Goal: Check status: Check status

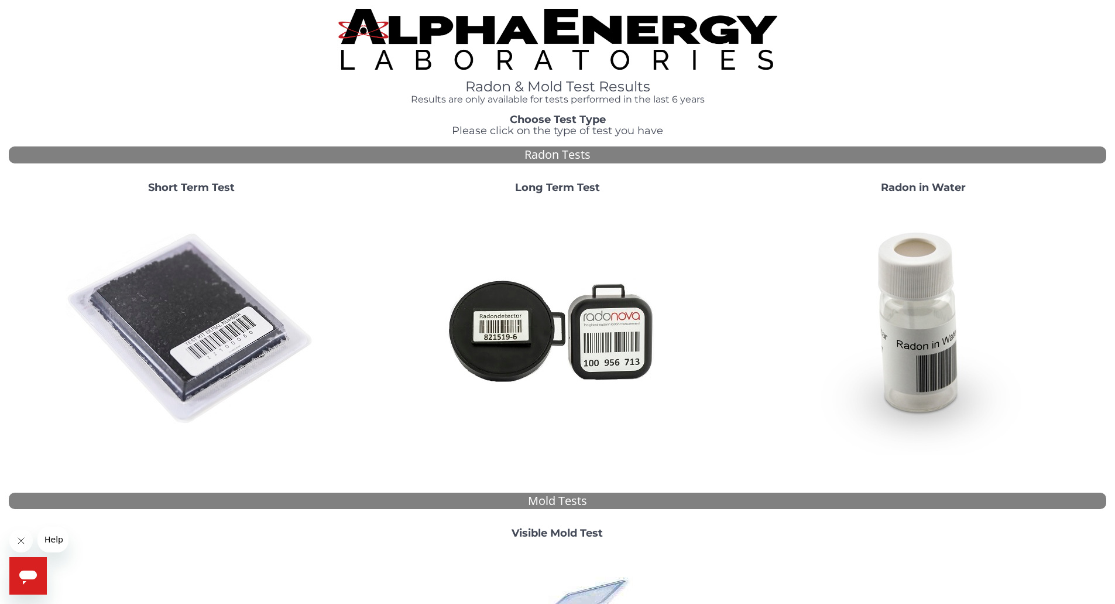
click at [206, 186] on strong "Short Term Test" at bounding box center [191, 187] width 87 height 13
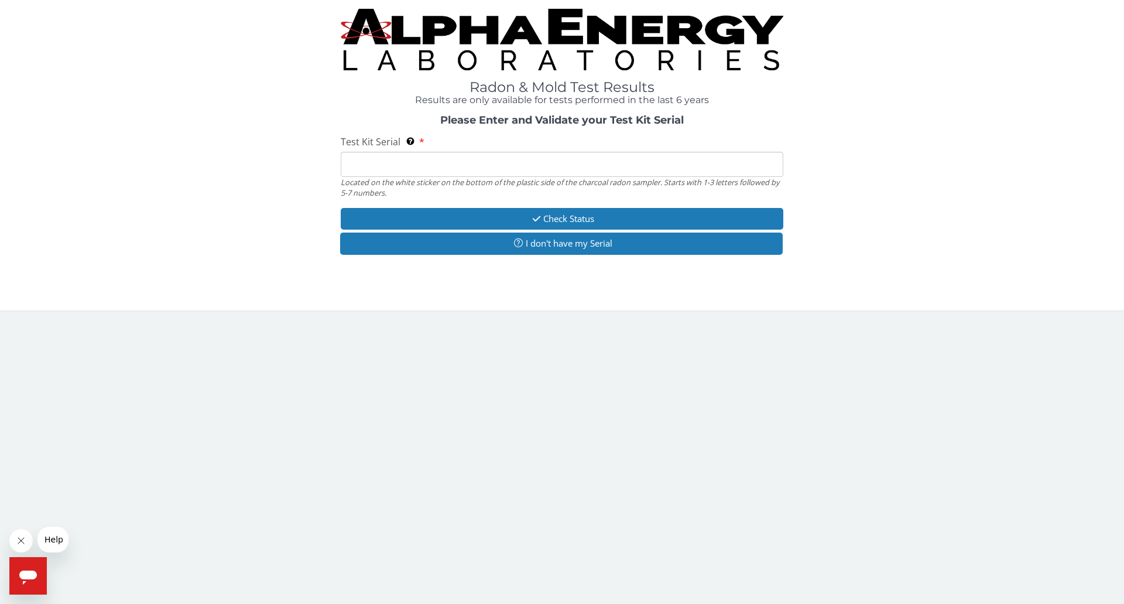
click at [384, 166] on input "Test Kit Serial Located on the white sticker on the bottom of the plastic side …" at bounding box center [562, 164] width 443 height 25
click at [367, 156] on input "Test Kit Serial Located on the white sticker on the bottom of the plastic side …" at bounding box center [562, 164] width 443 height 25
paste input "AA733797"
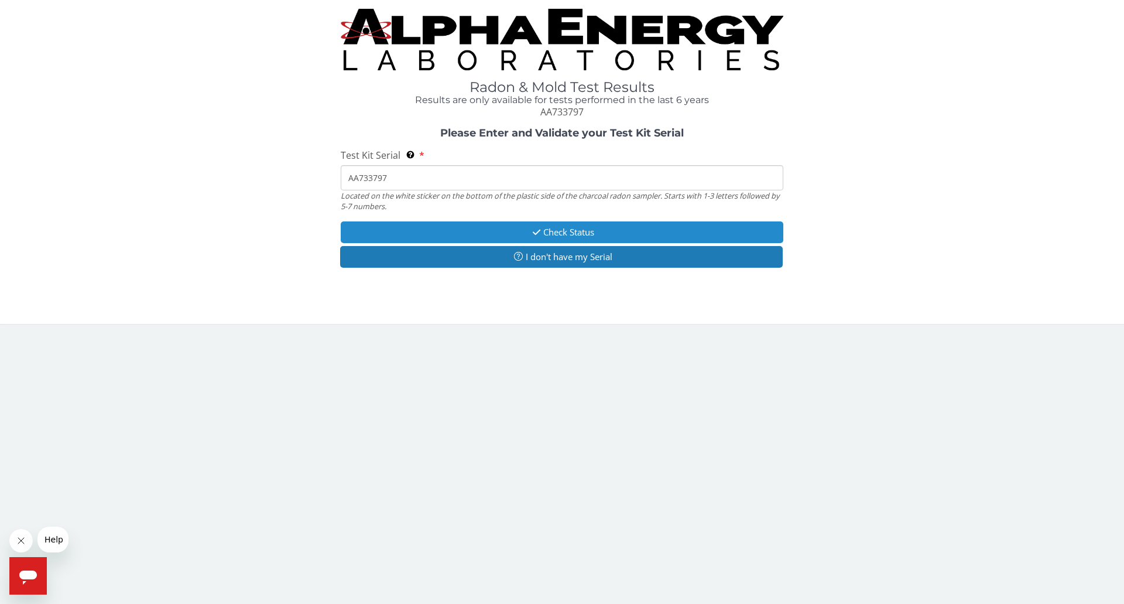
type input "AA733797"
click at [489, 231] on button "Check Status" at bounding box center [562, 232] width 443 height 22
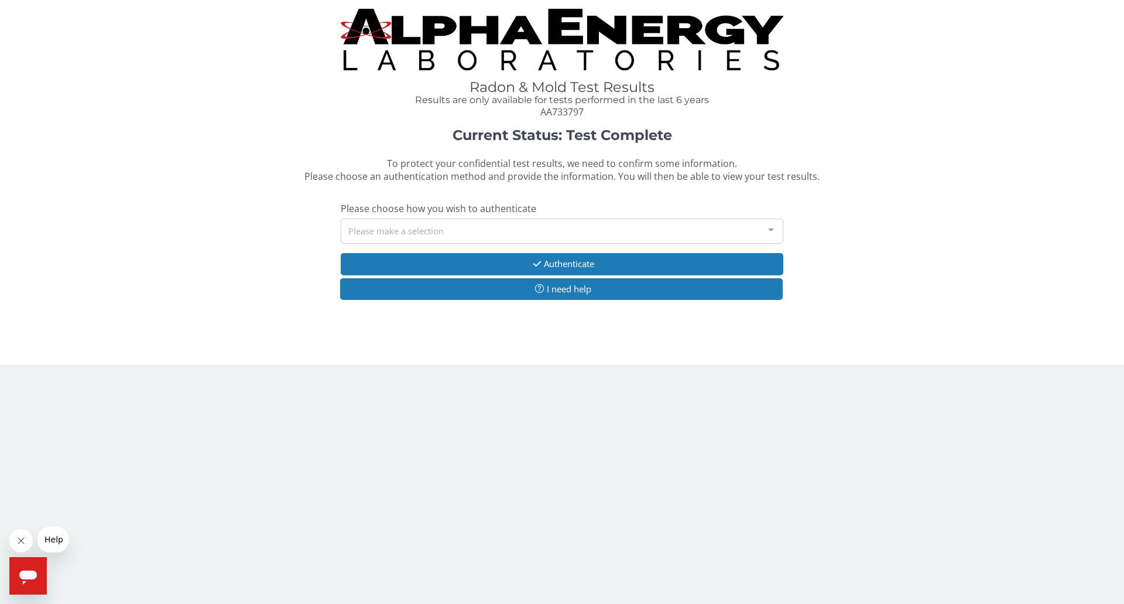
click at [772, 228] on div at bounding box center [770, 230] width 23 height 22
click at [196, 223] on div "Current Status: Test Complete To protect your confidential test results, we nee…" at bounding box center [562, 220] width 1107 height 184
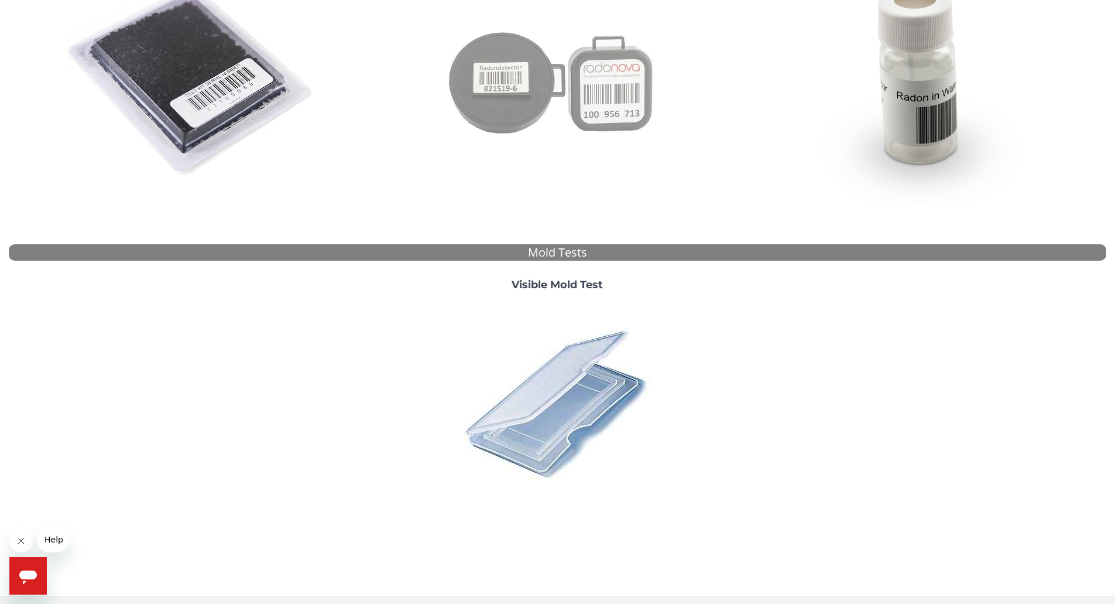
scroll to position [252, 0]
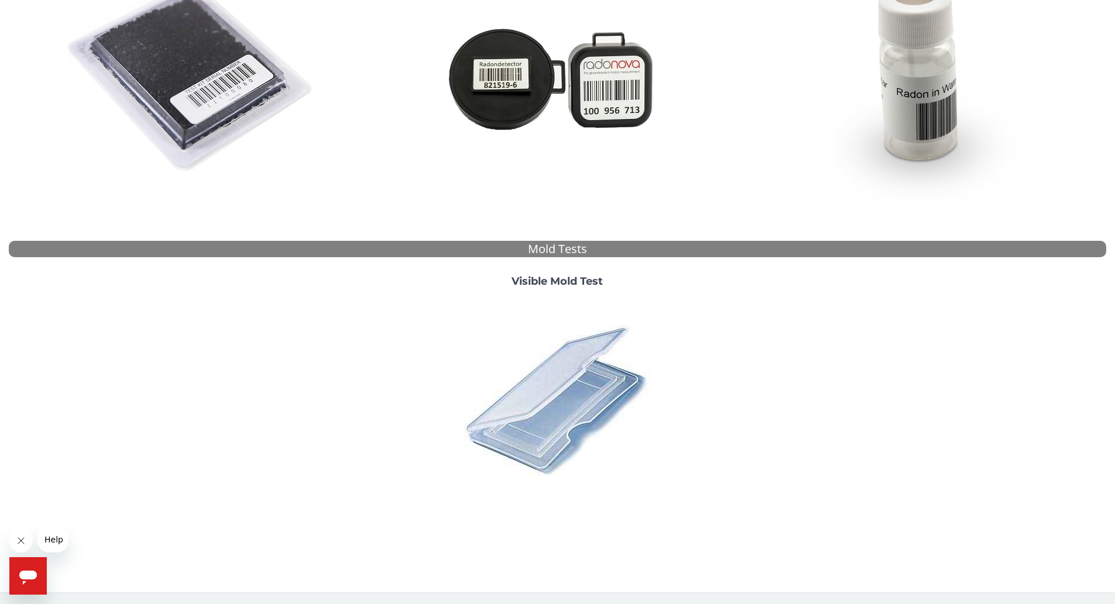
click at [216, 81] on img at bounding box center [192, 77] width 252 height 252
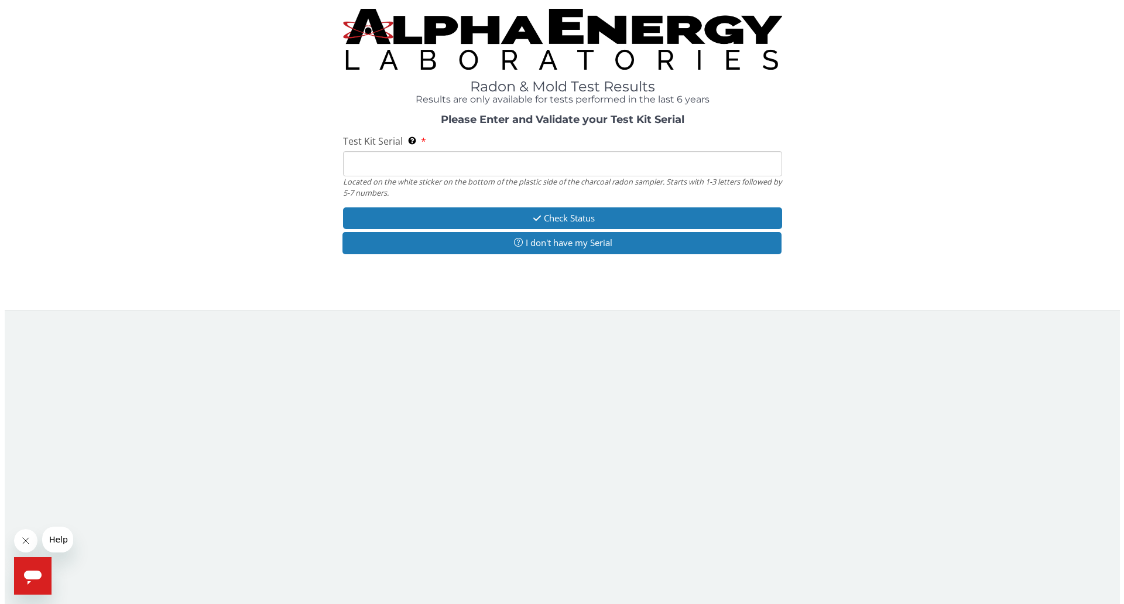
scroll to position [0, 0]
click at [351, 164] on input "Test Kit Serial Located on the white sticker on the bottom of the plastic side …" at bounding box center [562, 164] width 443 height 25
type input "AA733797"
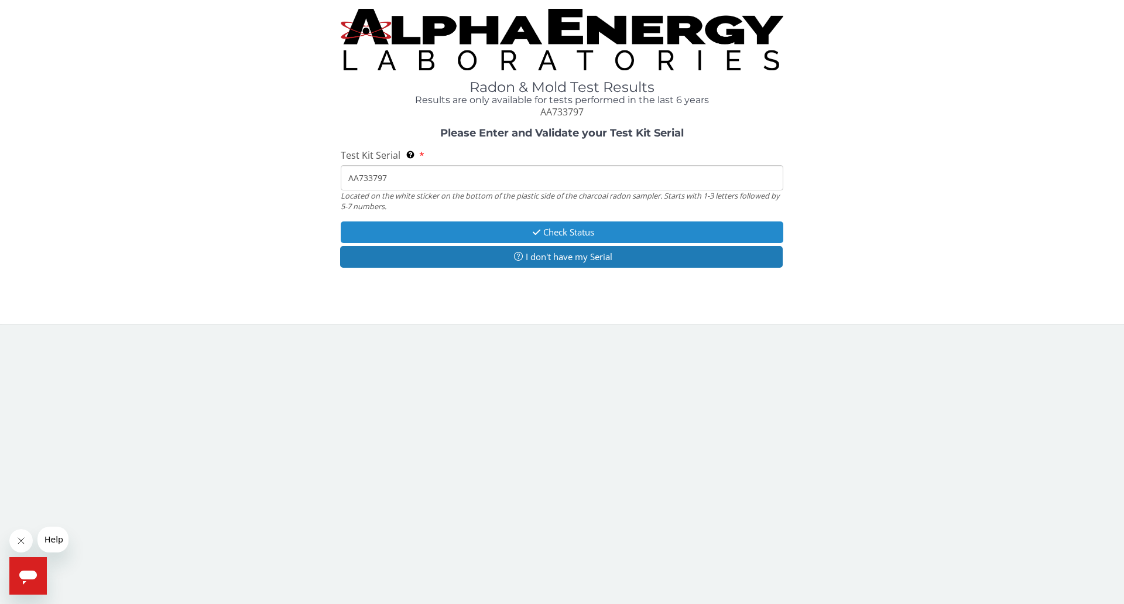
click at [525, 232] on button "Check Status" at bounding box center [562, 232] width 443 height 22
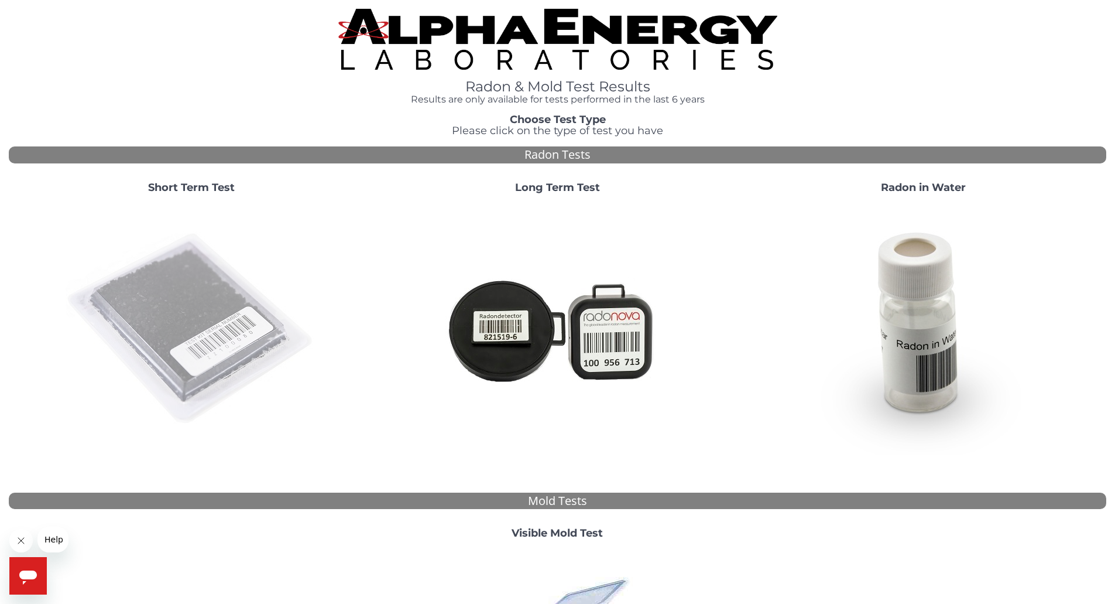
click at [189, 299] on img at bounding box center [192, 329] width 252 height 252
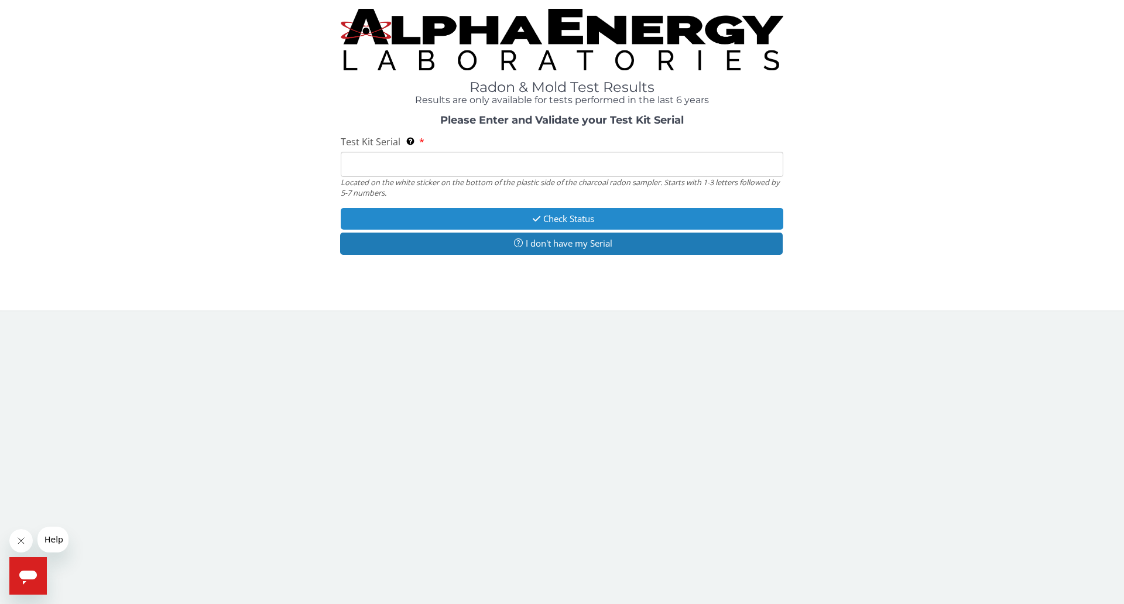
click at [573, 217] on button "Check Status" at bounding box center [562, 219] width 443 height 22
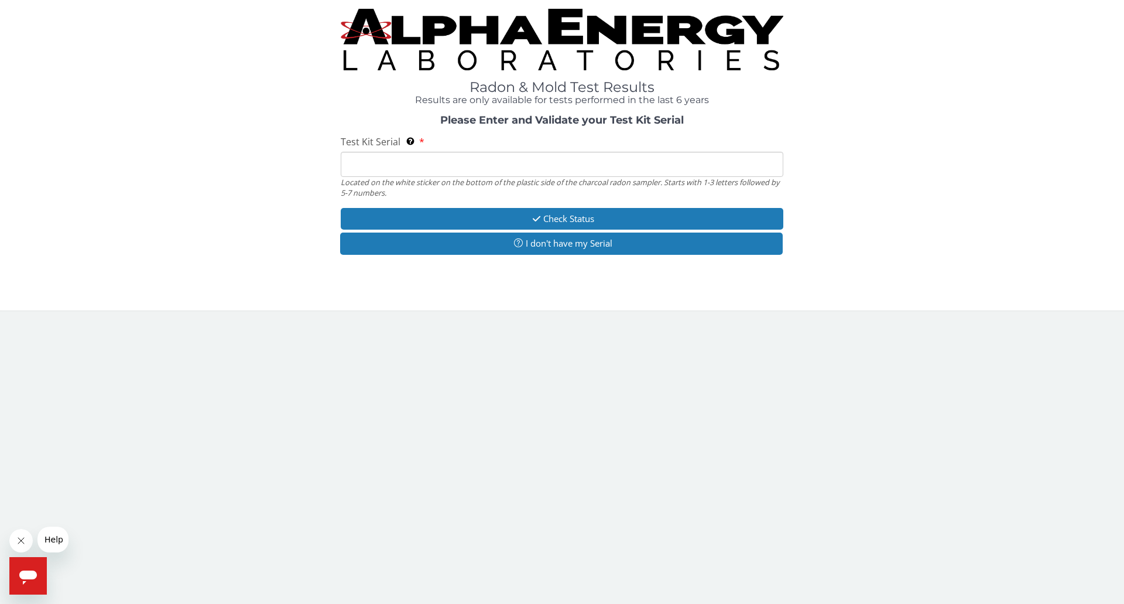
click at [385, 170] on input "Test Kit Serial Located on the white sticker on the bottom of the plastic side …" at bounding box center [562, 164] width 443 height 25
type input "AA733797"
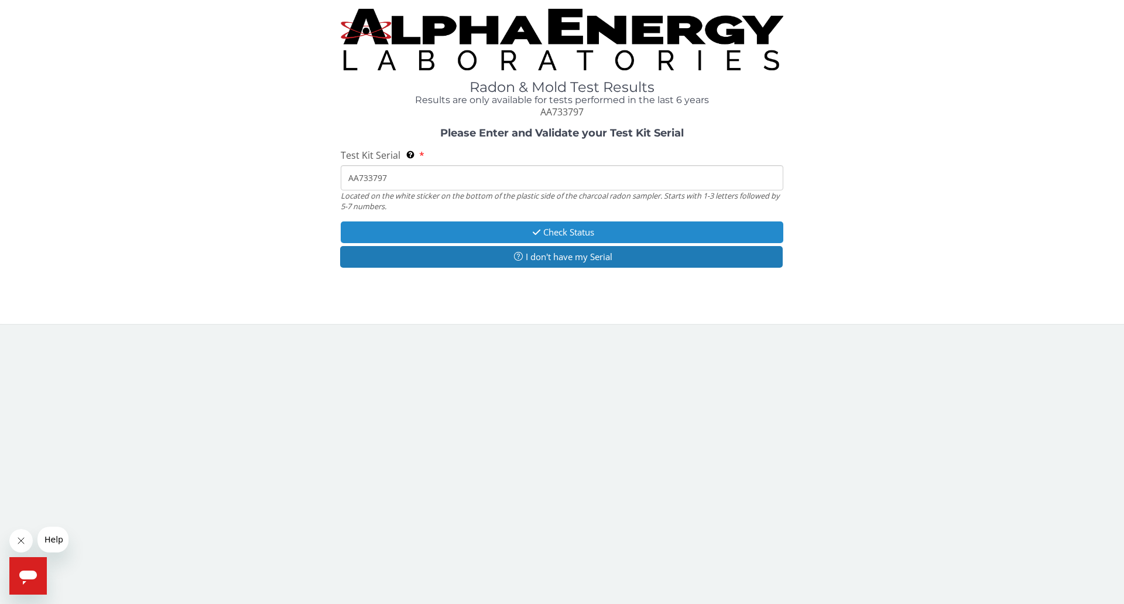
click at [498, 237] on button "Check Status" at bounding box center [562, 232] width 443 height 22
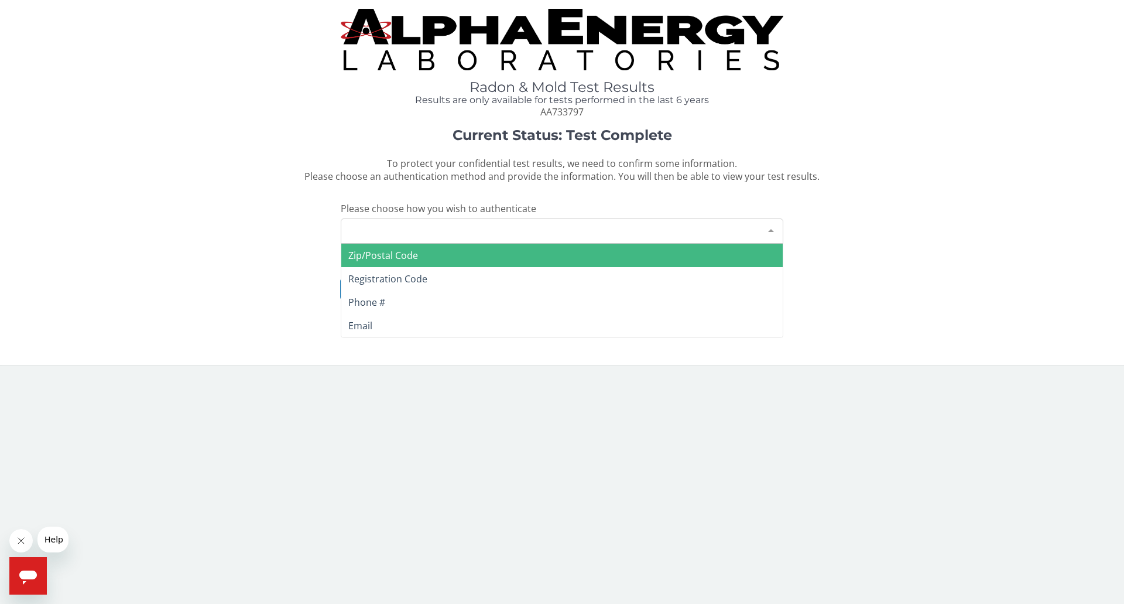
click at [771, 232] on div at bounding box center [770, 230] width 23 height 22
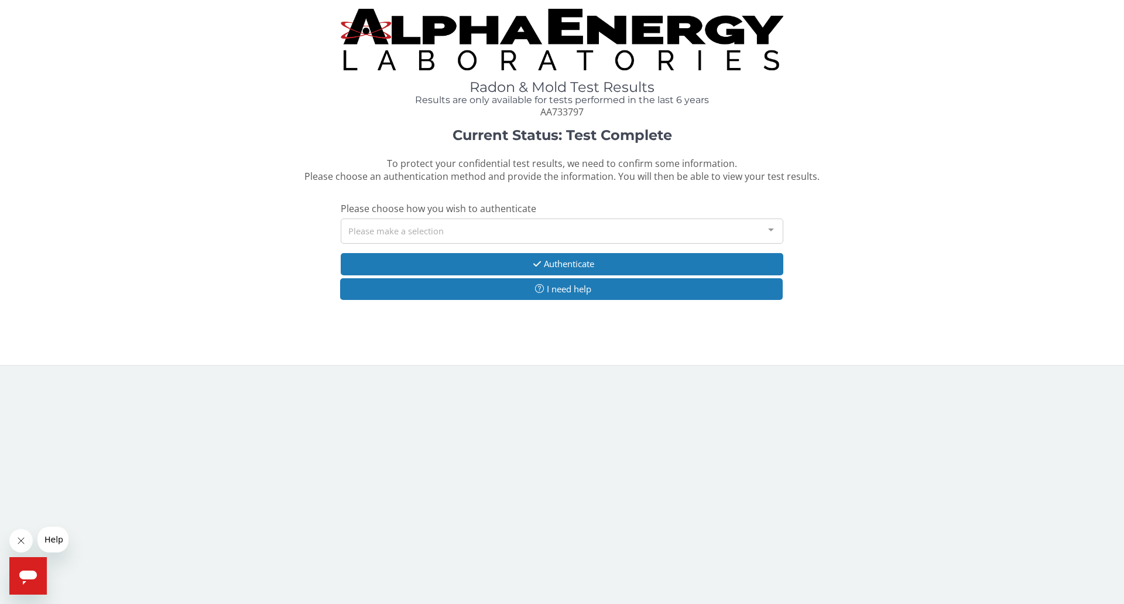
click at [888, 238] on div "Current Status: Test Complete To protect your confidential test results, we nee…" at bounding box center [562, 220] width 1107 height 184
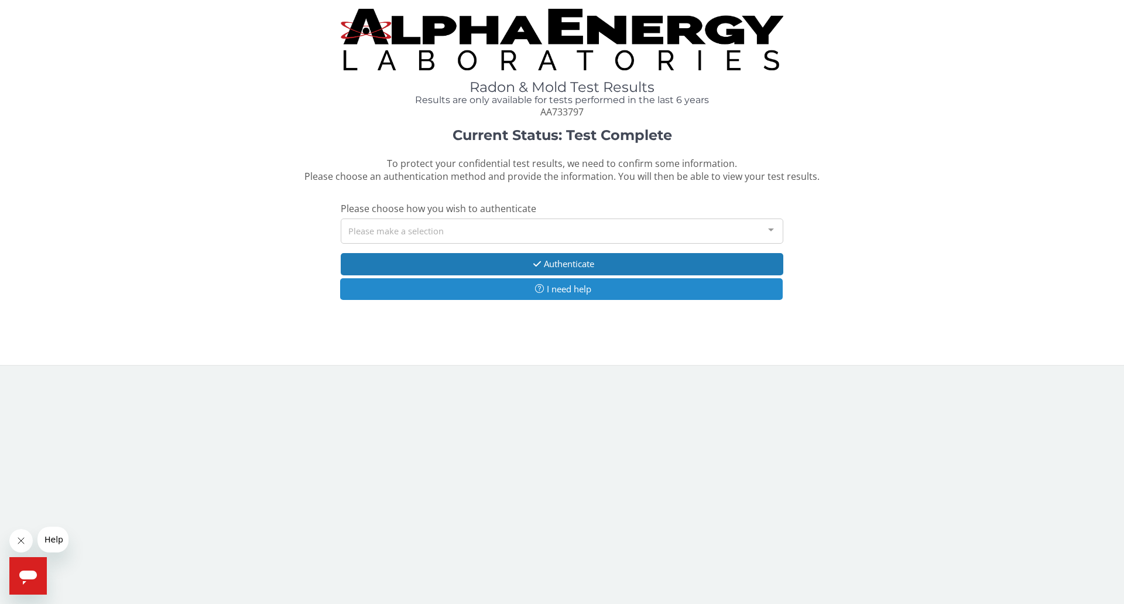
click at [470, 288] on button "I need help" at bounding box center [561, 289] width 443 height 22
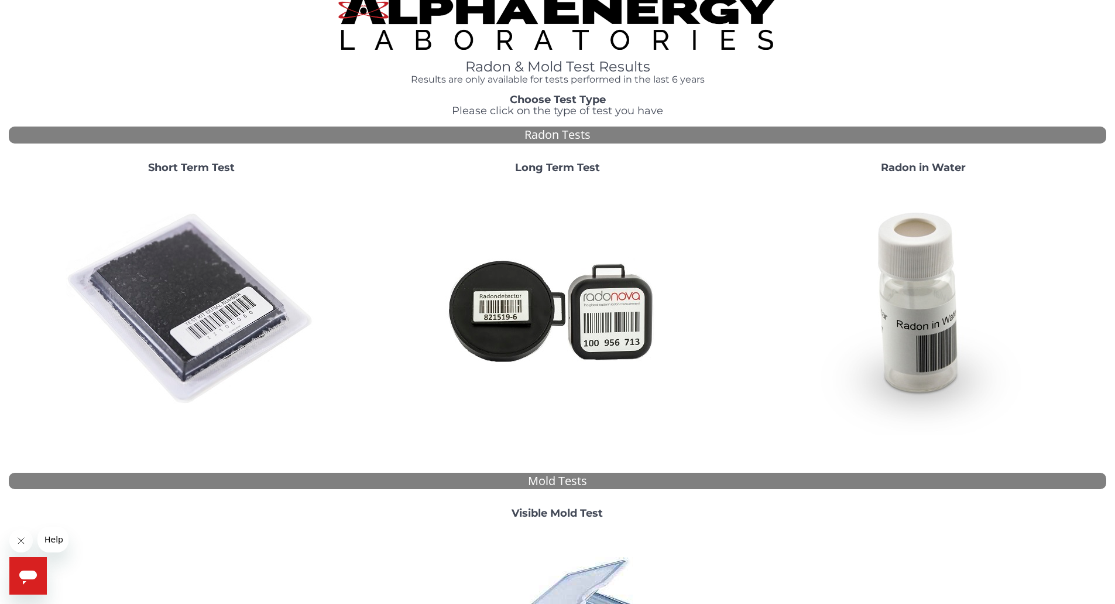
scroll to position [18, 0]
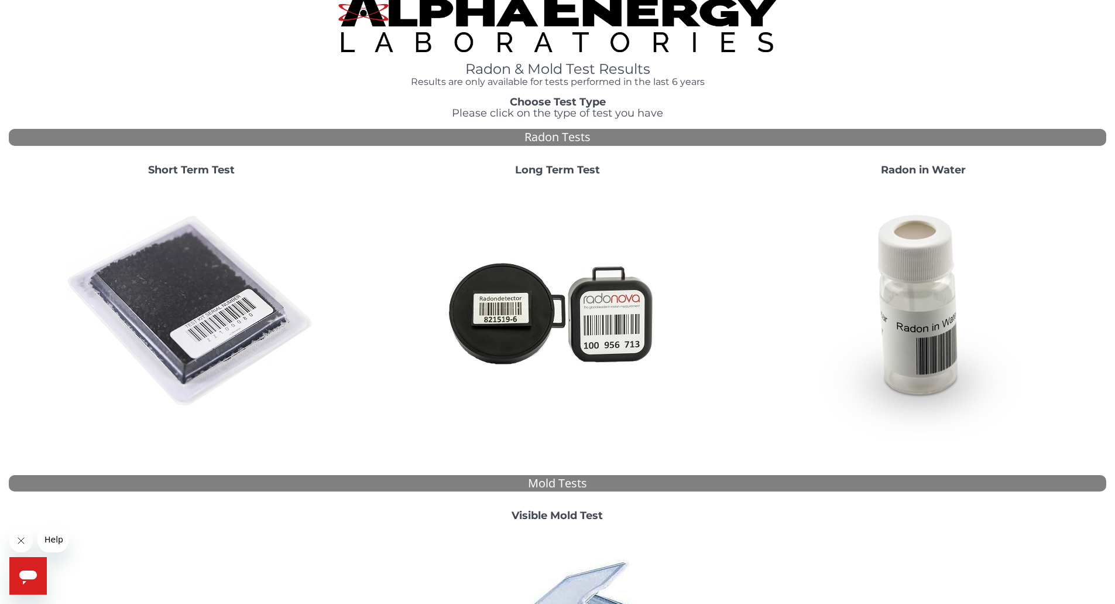
click at [210, 318] on img at bounding box center [192, 312] width 252 height 252
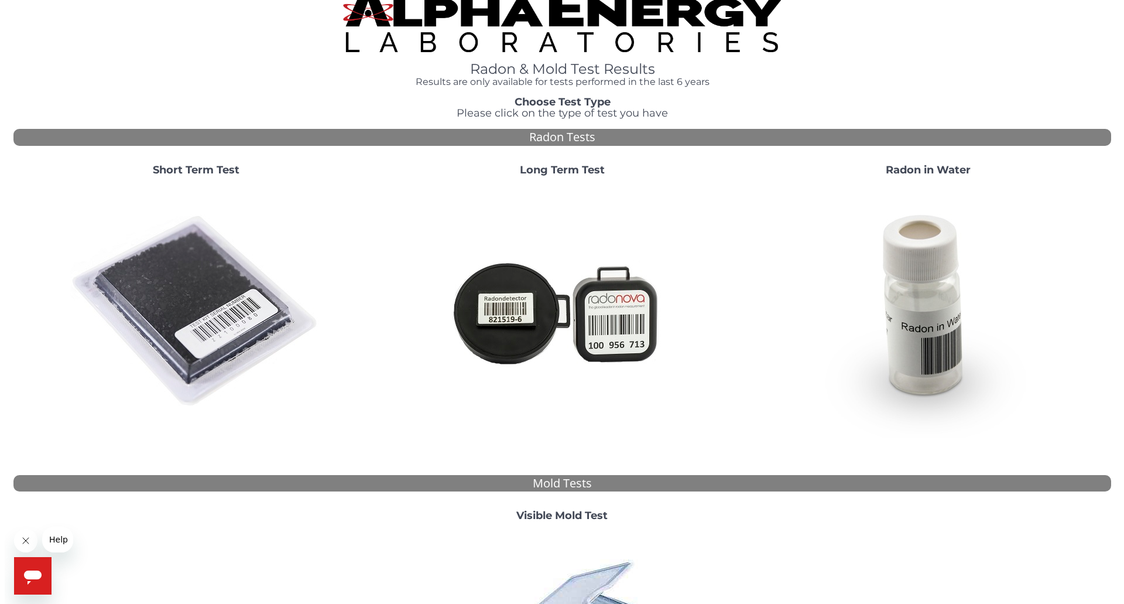
scroll to position [0, 0]
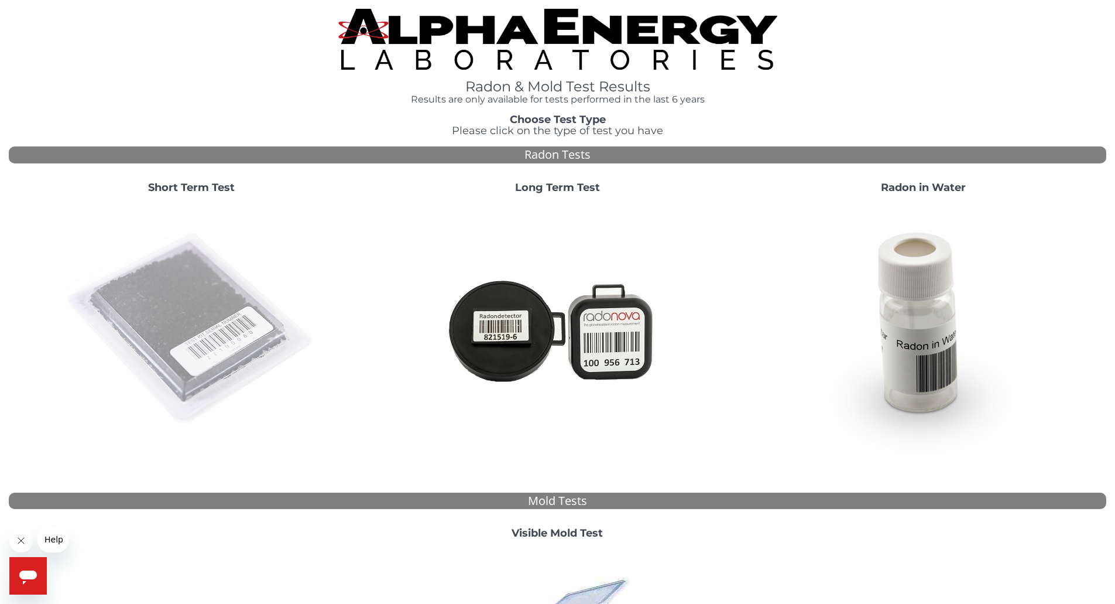
click at [214, 305] on img at bounding box center [192, 329] width 252 height 252
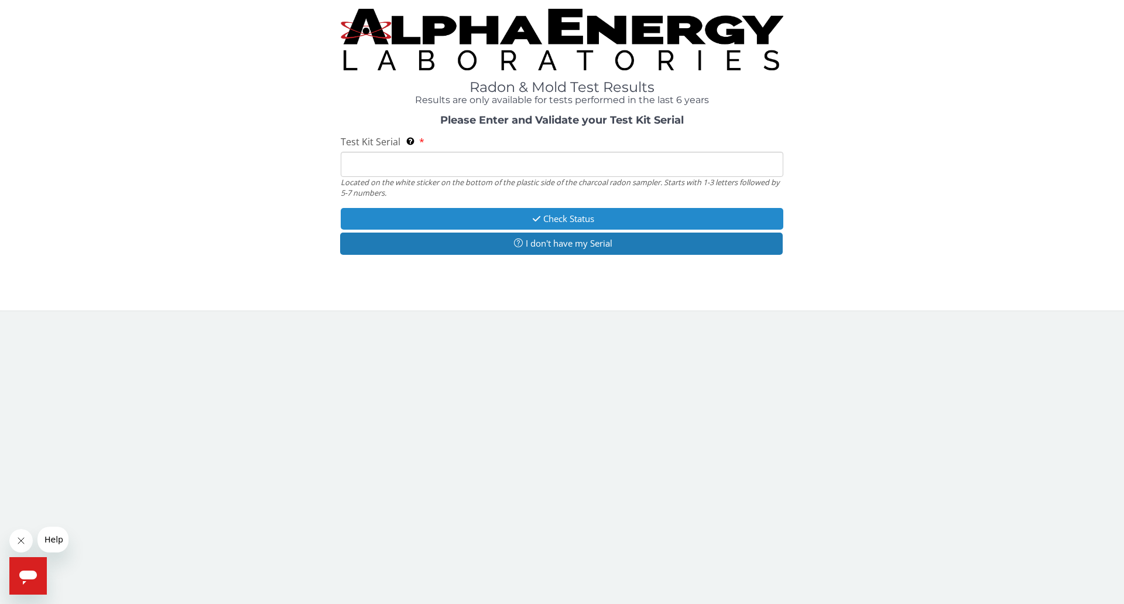
drag, startPoint x: 547, startPoint y: 215, endPoint x: 516, endPoint y: 218, distance: 30.6
click at [516, 218] on button "Check Status" at bounding box center [562, 219] width 443 height 22
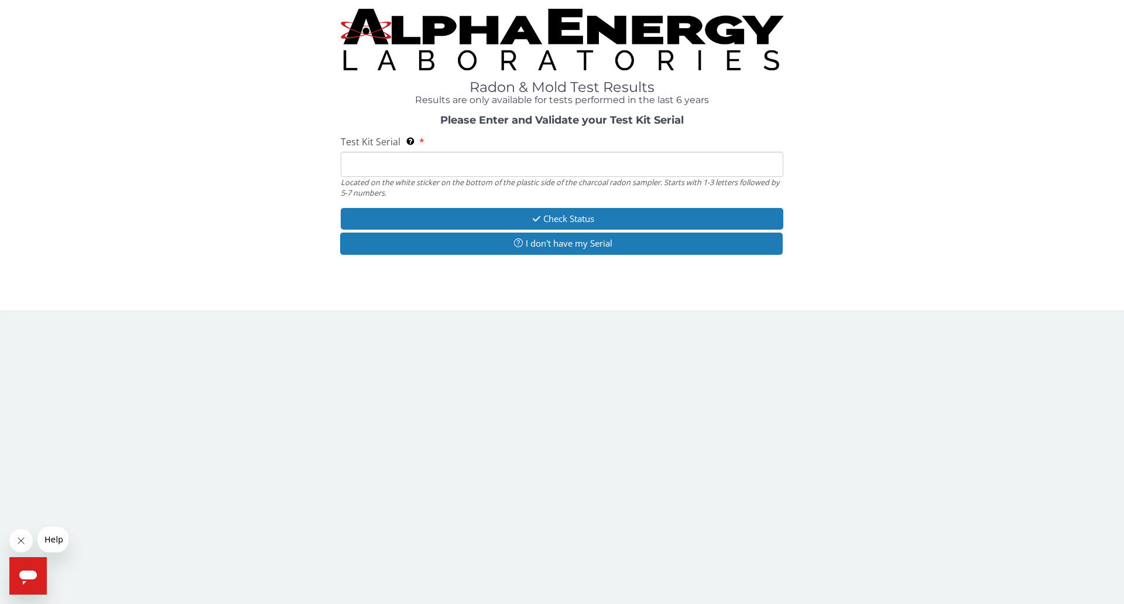
drag, startPoint x: 516, startPoint y: 218, endPoint x: 788, endPoint y: 271, distance: 276.7
click at [797, 277] on div "Radon & Mold Test Results Results are only available for tests performed in the…" at bounding box center [562, 150] width 1107 height 283
click at [392, 165] on input "Test Kit Serial Located on the white sticker on the bottom of the plastic side …" at bounding box center [562, 164] width 443 height 25
type input "AA733797"
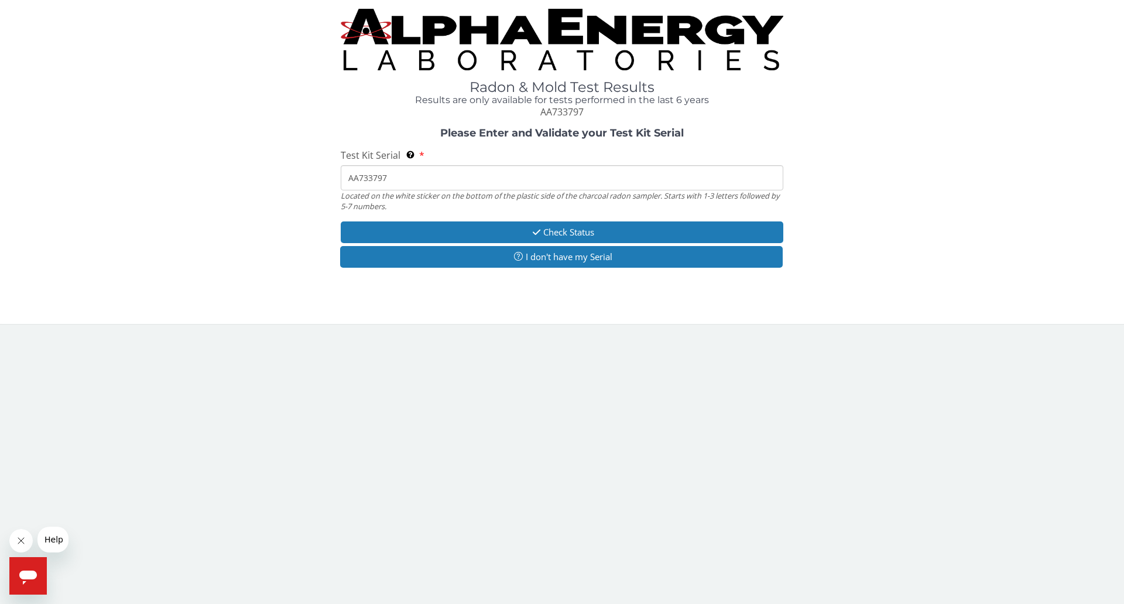
click at [502, 134] on strong "Please Enter and Validate your Test Kit Serial" at bounding box center [562, 132] width 244 height 13
click at [488, 135] on strong "Please Enter and Validate your Test Kit Serial" at bounding box center [562, 132] width 244 height 13
click at [554, 109] on span "AA733797" at bounding box center [561, 111] width 43 height 13
click at [558, 95] on h4 "Results are only available for tests performed in the last 6 years" at bounding box center [562, 100] width 443 height 11
click at [558, 88] on h1 "Radon & Mold Test Results" at bounding box center [562, 87] width 443 height 15
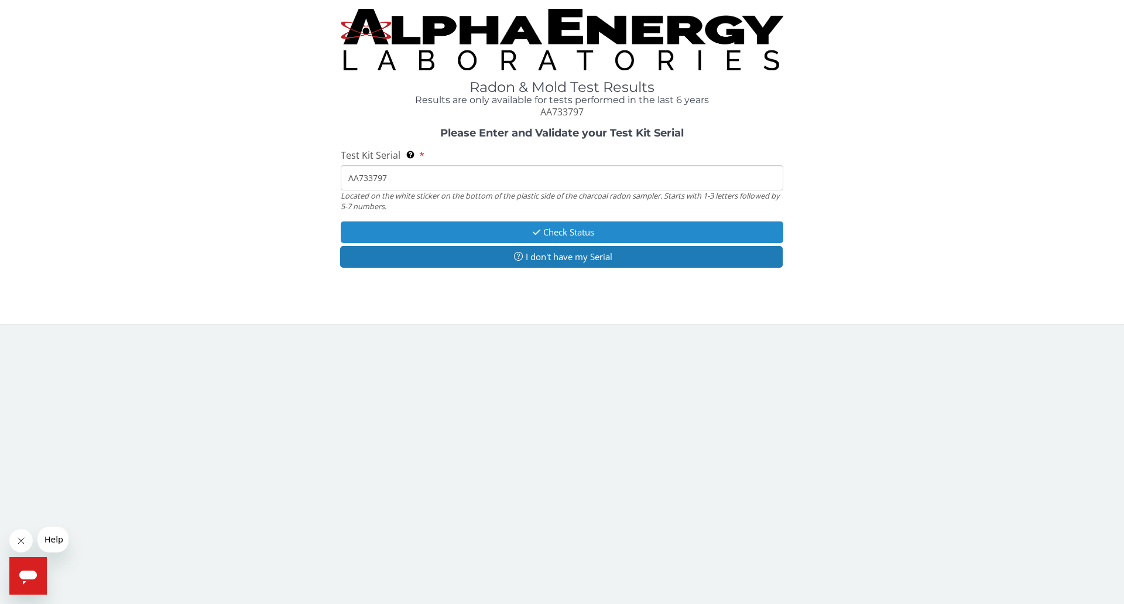
click at [567, 228] on button "Check Status" at bounding box center [562, 232] width 443 height 22
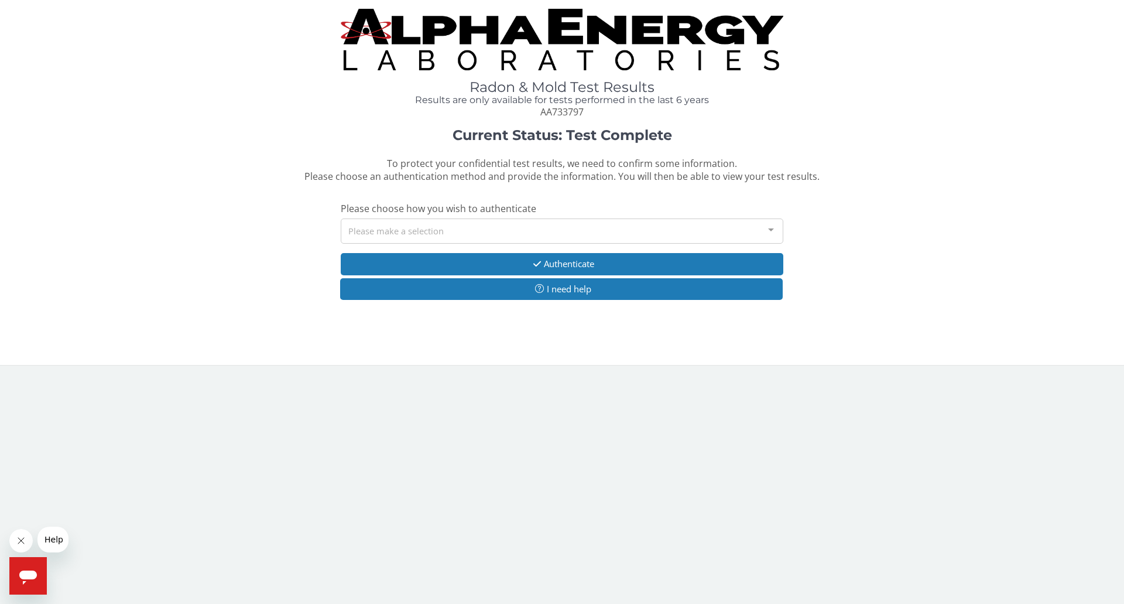
click at [771, 228] on div at bounding box center [770, 230] width 23 height 22
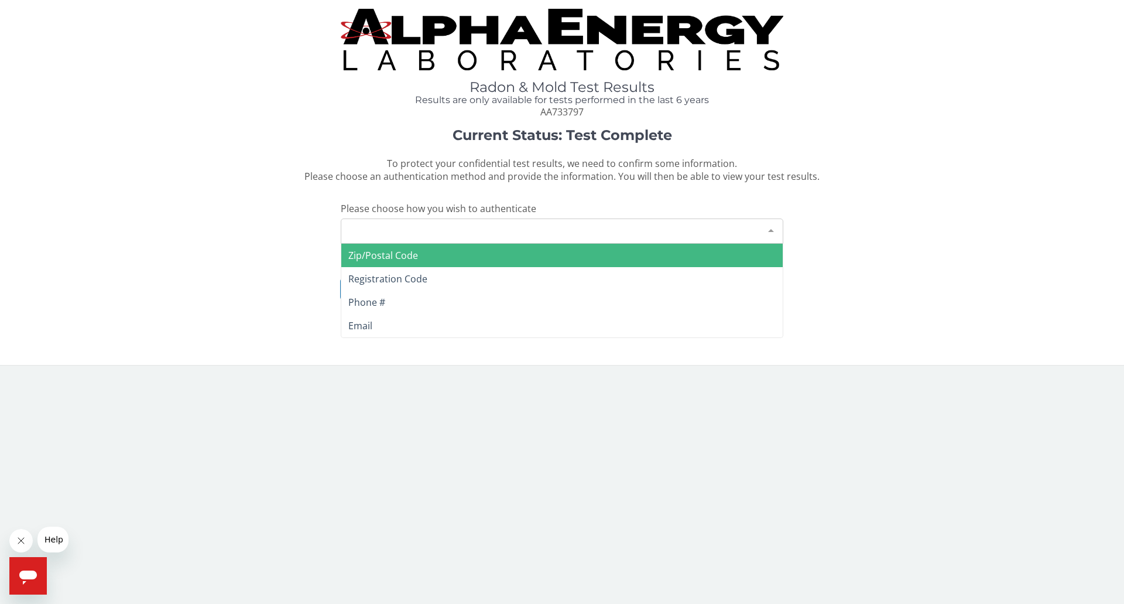
click at [367, 229] on div "Please make a selection" at bounding box center [562, 230] width 443 height 25
click at [400, 254] on span "Zip/Postal Code" at bounding box center [383, 255] width 70 height 13
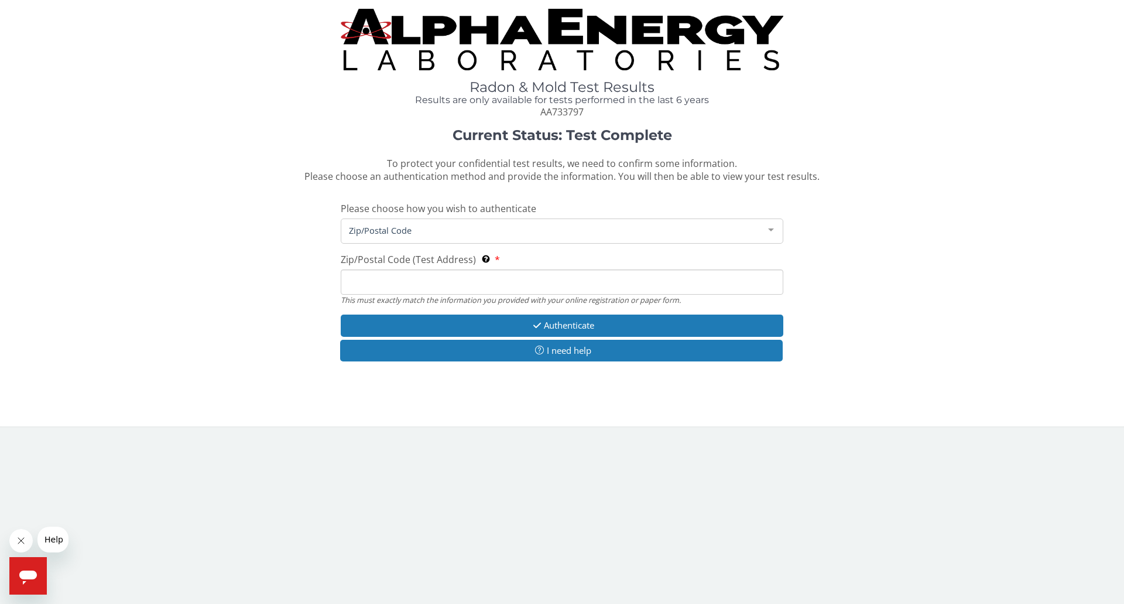
click at [368, 283] on input "Zip/Postal Code (Test Address) This must exactly match the information you prov…" at bounding box center [562, 281] width 443 height 25
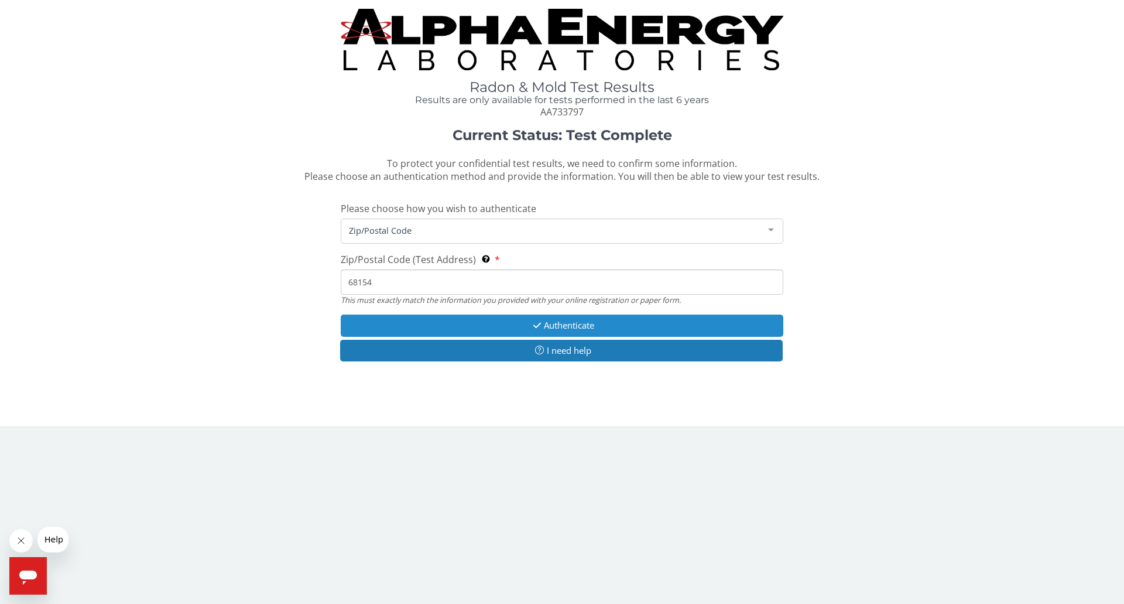
type input "68154"
click at [514, 323] on button "Authenticate" at bounding box center [562, 325] width 443 height 22
